Goal: Information Seeking & Learning: Learn about a topic

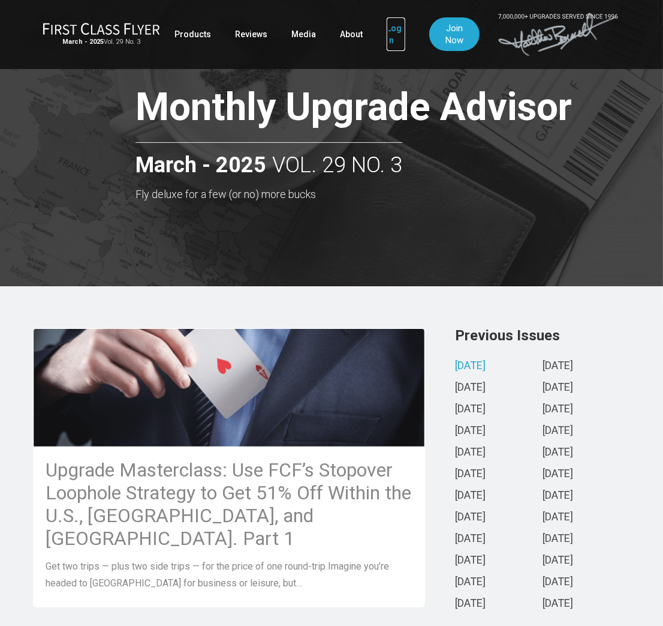
click at [389, 39] on link "Log In" at bounding box center [396, 34] width 19 height 34
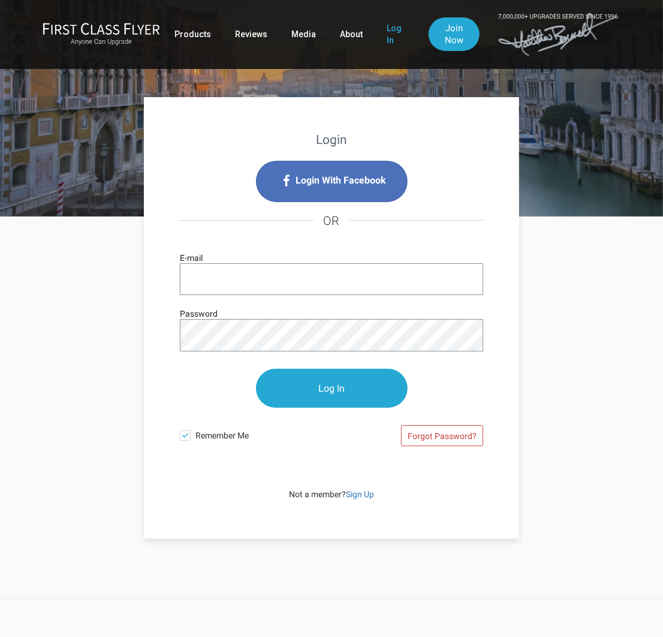
type input "brooks@bizauto.com"
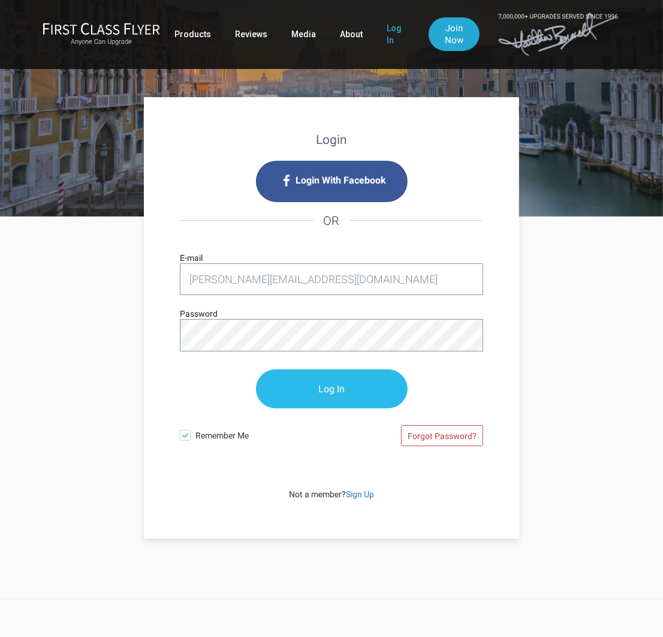
click at [321, 389] on input "Log In" at bounding box center [332, 389] width 152 height 39
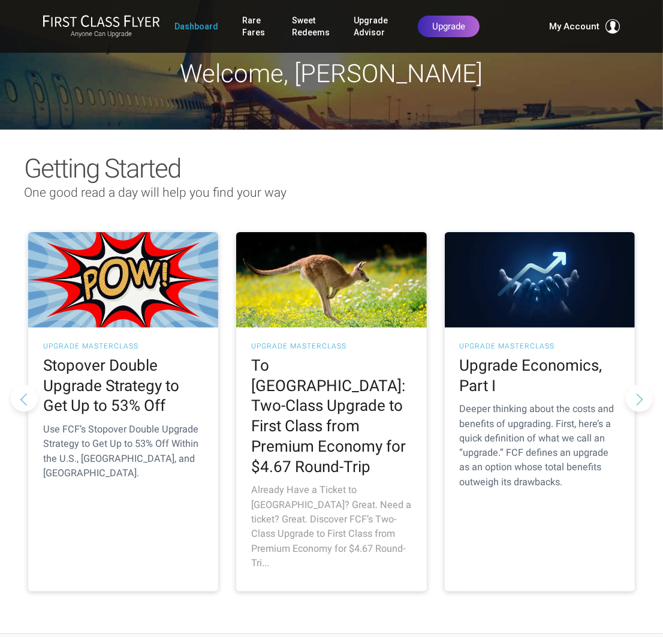
click at [321, 347] on h3 "UPGRADE MASTERCLASS" at bounding box center [331, 346] width 160 height 7
click at [317, 344] on h3 "UPGRADE MASTERCLASS" at bounding box center [331, 346] width 160 height 7
click at [327, 398] on h2 "To Australia: Two-Class Upgrade to First Class from Premium Economy for $4.67 R…" at bounding box center [331, 417] width 160 height 122
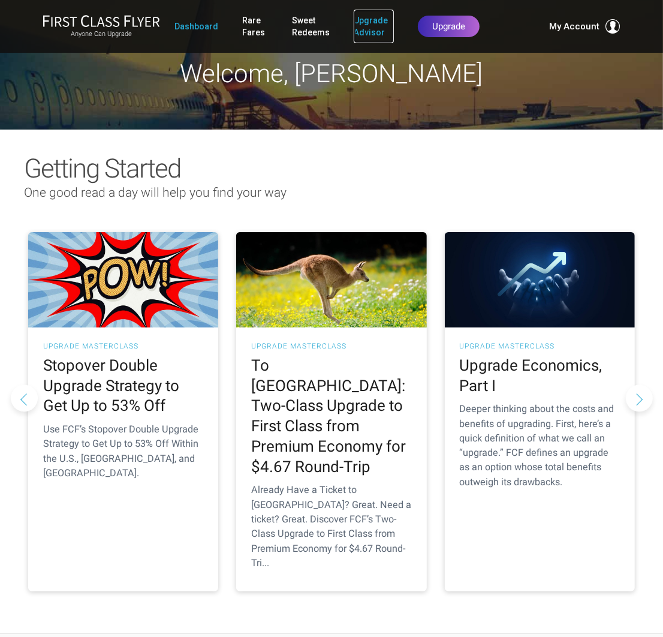
click at [369, 29] on link "Upgrade Advisor" at bounding box center [374, 27] width 40 height 34
click at [388, 162] on h2 "Getting Started" at bounding box center [331, 168] width 615 height 29
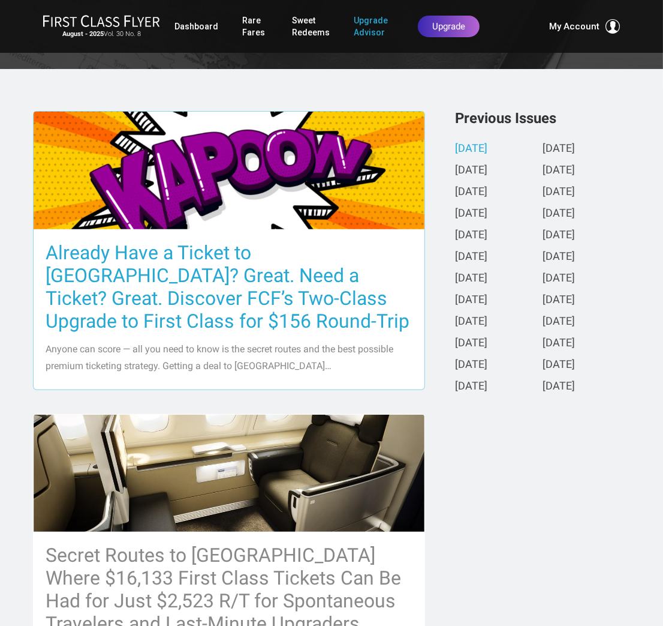
scroll to position [239, 0]
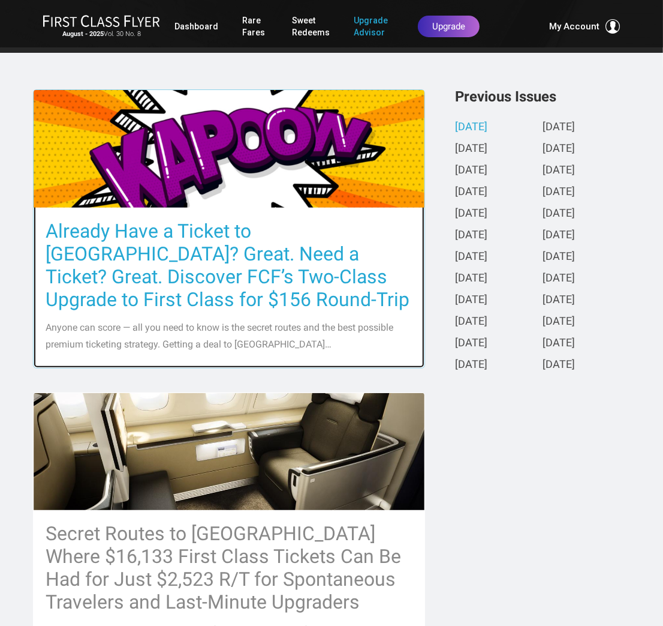
click at [268, 233] on h3 "Already Have a Ticket to [GEOGRAPHIC_DATA]? Great. Need a Ticket? Great. Discov…" at bounding box center [229, 265] width 367 height 91
click at [214, 230] on h3 "Already Have a Ticket to [GEOGRAPHIC_DATA]? Great. Need a Ticket? Great. Discov…" at bounding box center [229, 265] width 367 height 91
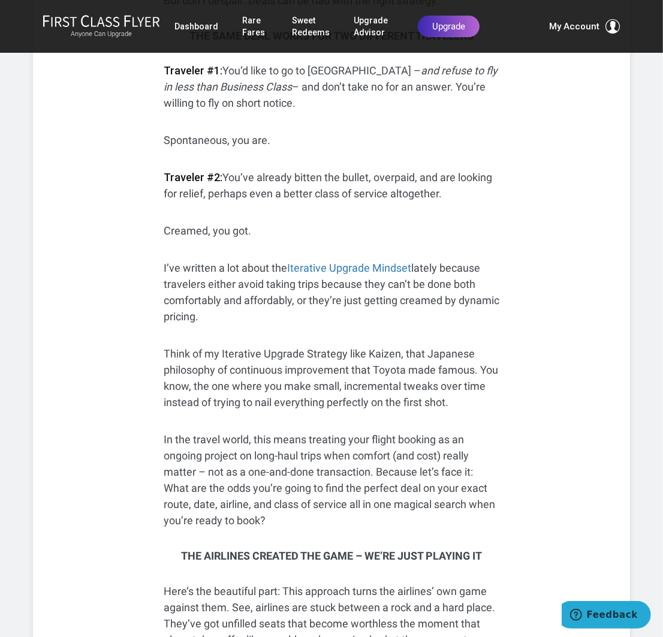
scroll to position [654, 0]
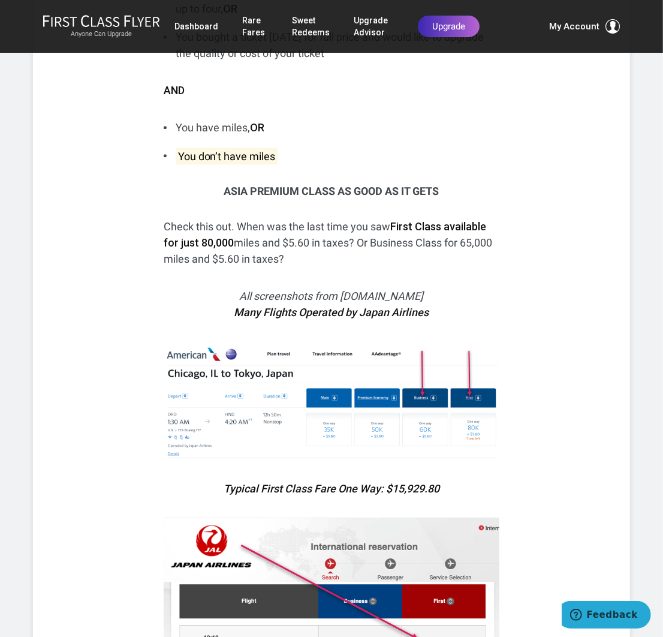
scroll to position [1555, 0]
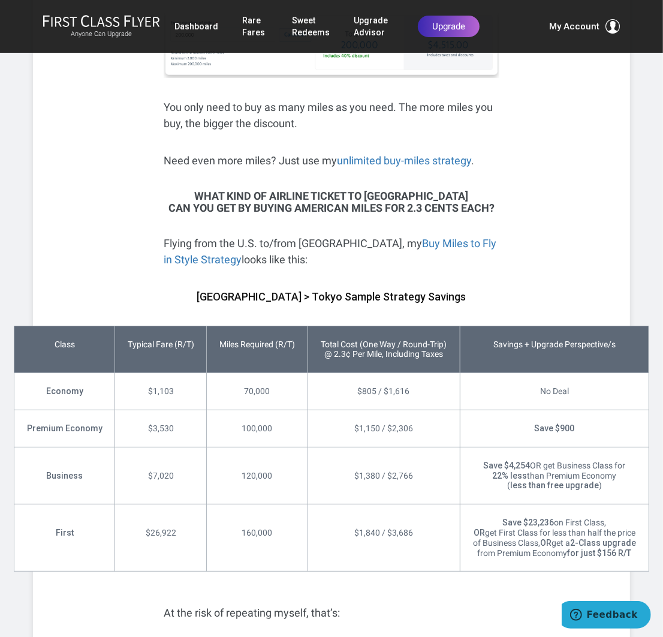
scroll to position [2607, 0]
